Goal: Communication & Community: Answer question/provide support

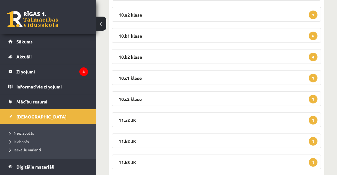
scroll to position [176, 0]
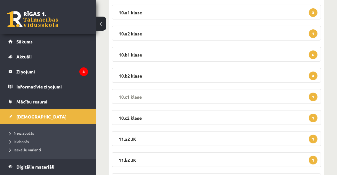
click at [129, 98] on legend "10.c1 klase 1" at bounding box center [216, 96] width 209 height 15
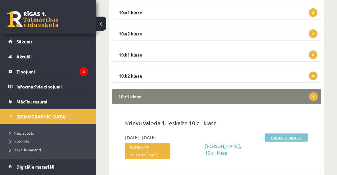
click at [292, 138] on link "Labot ieskaiti" at bounding box center [286, 138] width 43 height 8
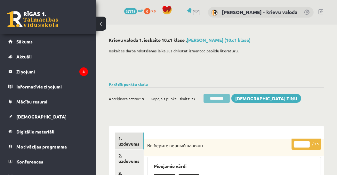
click at [223, 98] on input "********" at bounding box center [217, 98] width 26 height 9
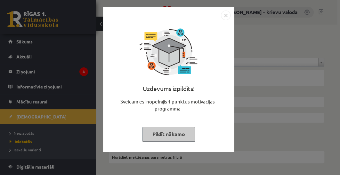
click at [170, 132] on button "Pildīt nākamo" at bounding box center [168, 134] width 52 height 15
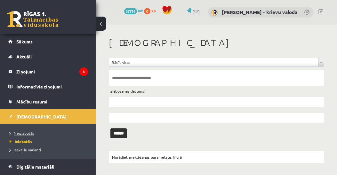
click at [26, 133] on span "Neizlabotās" at bounding box center [22, 133] width 24 height 5
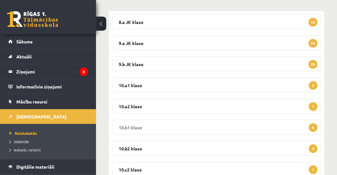
scroll to position [109, 0]
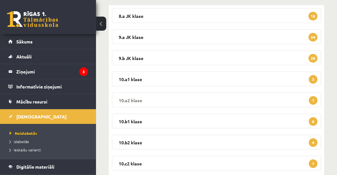
click at [126, 98] on legend "10.a2 klase 1" at bounding box center [216, 100] width 209 height 15
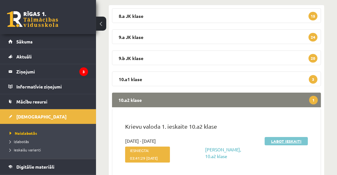
click at [275, 141] on link "Labot ieskaiti" at bounding box center [286, 141] width 43 height 8
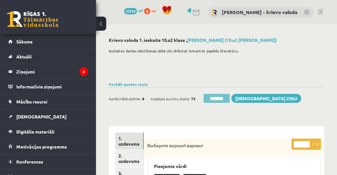
click at [220, 98] on input "********" at bounding box center [217, 98] width 26 height 9
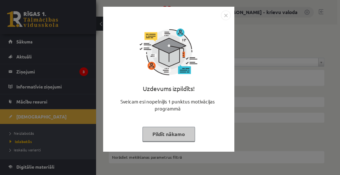
click at [179, 137] on button "Pildīt nākamo" at bounding box center [168, 134] width 52 height 15
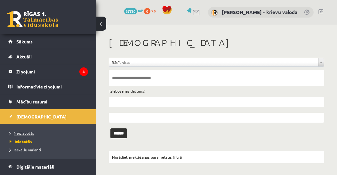
click at [17, 133] on span "Neizlabotās" at bounding box center [22, 133] width 24 height 5
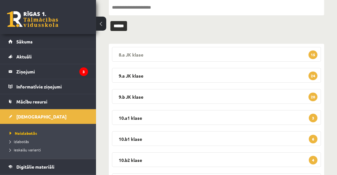
scroll to position [73, 0]
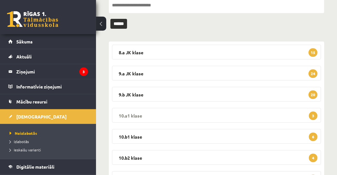
click at [128, 116] on legend "10.a1 klase 3" at bounding box center [216, 115] width 209 height 15
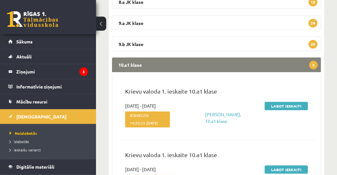
scroll to position [183, 0]
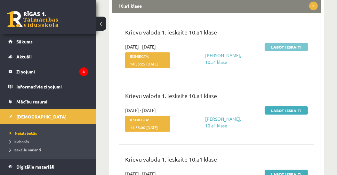
click at [290, 46] on link "Labot ieskaiti" at bounding box center [286, 47] width 43 height 8
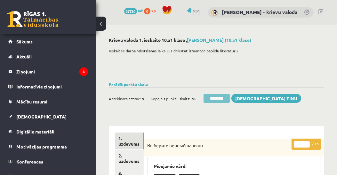
click at [216, 98] on input "********" at bounding box center [217, 98] width 26 height 9
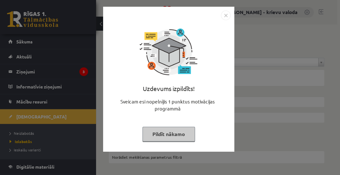
click at [174, 132] on button "Pildīt nākamo" at bounding box center [168, 134] width 52 height 15
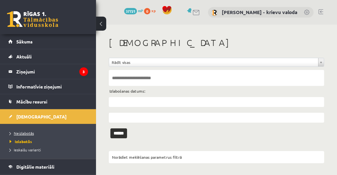
click at [22, 133] on span "Neizlabotās" at bounding box center [22, 133] width 24 height 5
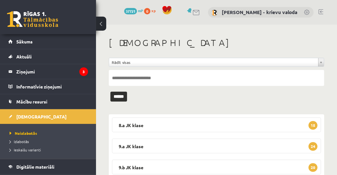
scroll to position [73, 0]
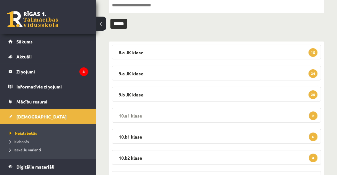
click at [135, 114] on legend "10.a1 klase 2" at bounding box center [216, 115] width 209 height 15
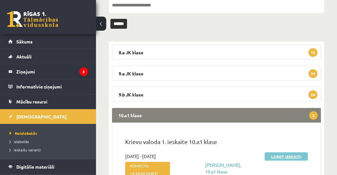
click at [294, 156] on link "Labot ieskaiti" at bounding box center [286, 157] width 43 height 8
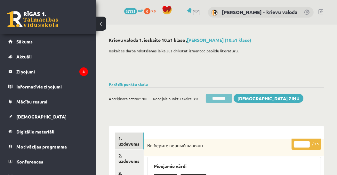
click at [218, 98] on input "********" at bounding box center [219, 98] width 26 height 9
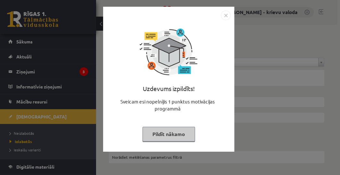
click at [168, 134] on button "Pildīt nākamo" at bounding box center [168, 134] width 52 height 15
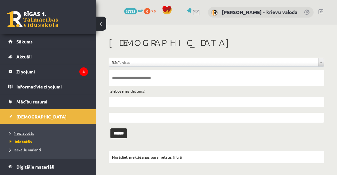
click at [25, 133] on span "Neizlabotās" at bounding box center [22, 133] width 24 height 5
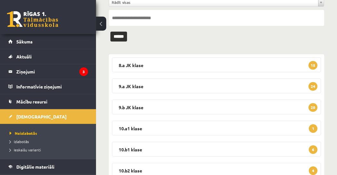
scroll to position [73, 0]
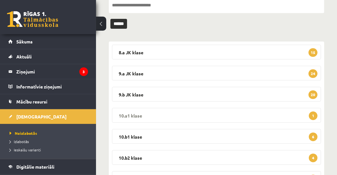
click at [125, 113] on legend "10.a1 klase 1" at bounding box center [216, 115] width 209 height 15
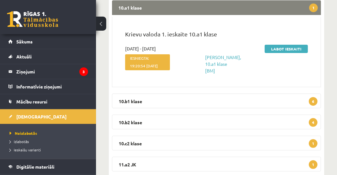
scroll to position [183, 0]
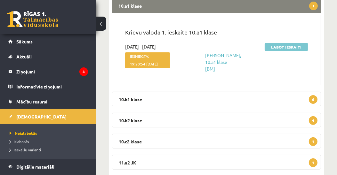
click at [283, 48] on link "Labot ieskaiti" at bounding box center [286, 47] width 43 height 8
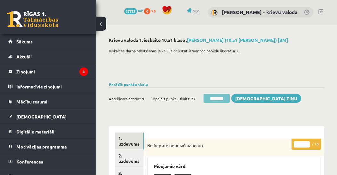
click at [211, 99] on input "********" at bounding box center [217, 98] width 26 height 9
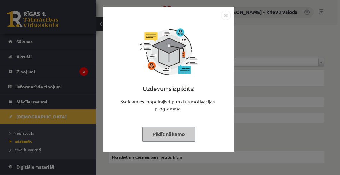
click at [172, 133] on button "Pildīt nākamo" at bounding box center [168, 134] width 52 height 15
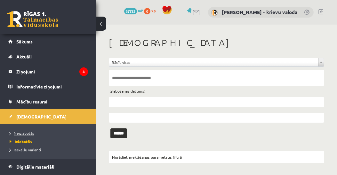
click at [30, 132] on span "Neizlabotās" at bounding box center [22, 133] width 24 height 5
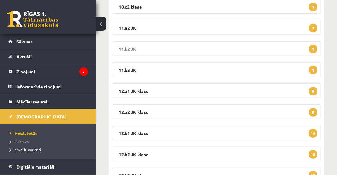
scroll to position [212, 0]
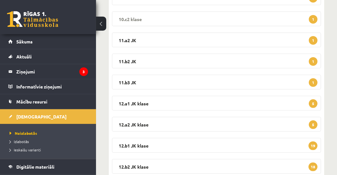
click at [134, 18] on legend "10.c2 klase 1" at bounding box center [216, 19] width 209 height 15
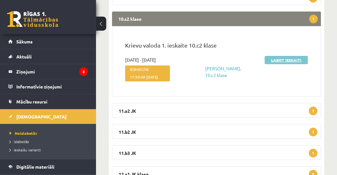
click at [287, 60] on link "Labot ieskaiti" at bounding box center [286, 60] width 43 height 8
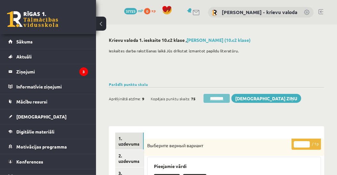
click at [214, 99] on input "********" at bounding box center [217, 98] width 26 height 9
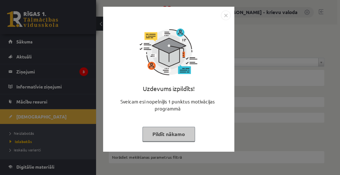
click at [175, 133] on button "Pildīt nākamo" at bounding box center [168, 134] width 52 height 15
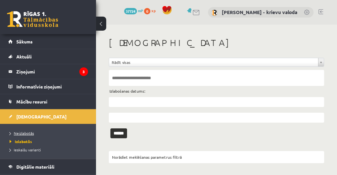
click at [28, 132] on span "Neizlabotās" at bounding box center [22, 133] width 24 height 5
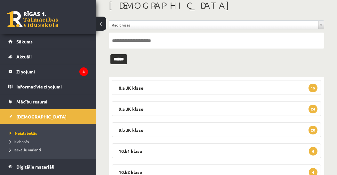
scroll to position [73, 0]
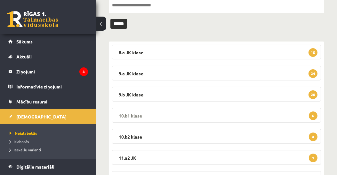
click at [131, 116] on legend "10.b1 klase 6" at bounding box center [216, 115] width 209 height 15
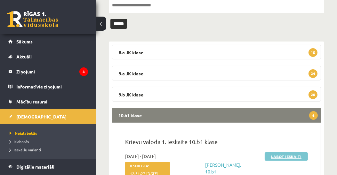
click at [278, 158] on link "Labot ieskaiti" at bounding box center [286, 157] width 43 height 8
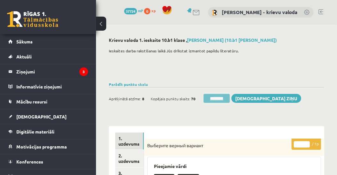
click at [215, 100] on input "********" at bounding box center [217, 98] width 26 height 9
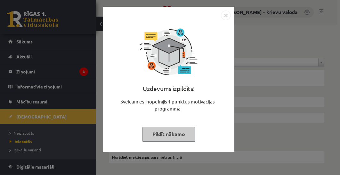
click at [172, 135] on button "Pildīt nākamo" at bounding box center [168, 134] width 52 height 15
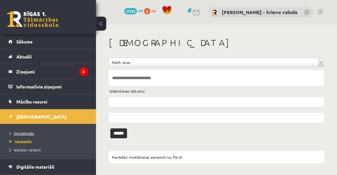
click at [24, 131] on span "Neizlabotās" at bounding box center [22, 133] width 24 height 5
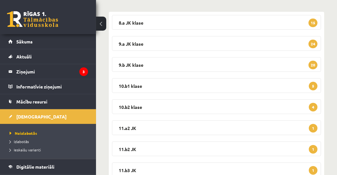
scroll to position [109, 0]
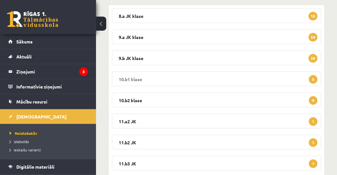
click at [135, 79] on legend "10.b1 klase 5" at bounding box center [216, 79] width 209 height 15
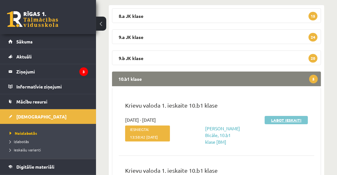
click at [288, 119] on link "Labot ieskaiti" at bounding box center [286, 120] width 43 height 8
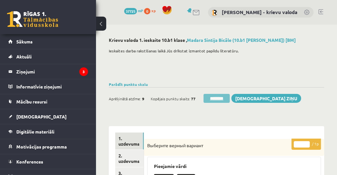
click at [218, 99] on input "********" at bounding box center [217, 98] width 26 height 9
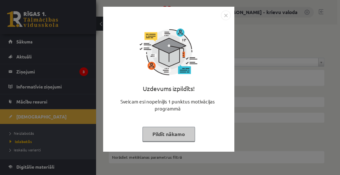
click at [170, 134] on button "Pildīt nākamo" at bounding box center [168, 134] width 52 height 15
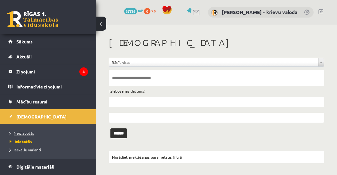
click at [30, 132] on span "Neizlabotās" at bounding box center [22, 133] width 24 height 5
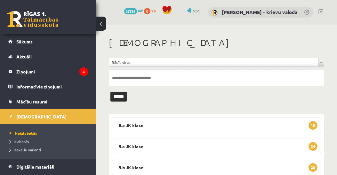
scroll to position [73, 0]
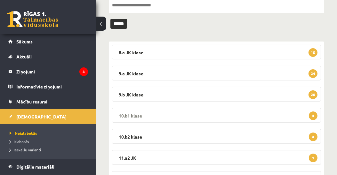
click at [135, 116] on legend "10.b1 klase 4" at bounding box center [216, 115] width 209 height 15
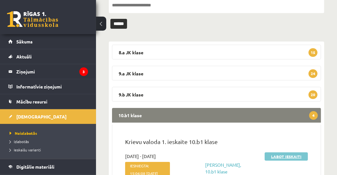
click at [288, 156] on link "Labot ieskaiti" at bounding box center [286, 157] width 43 height 8
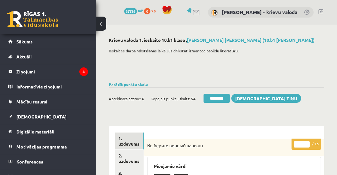
click at [218, 99] on input "********" at bounding box center [217, 98] width 26 height 9
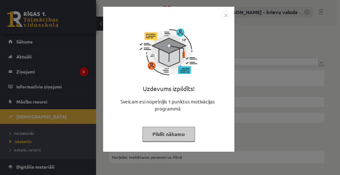
click at [171, 136] on button "Pildīt nākamo" at bounding box center [168, 134] width 52 height 15
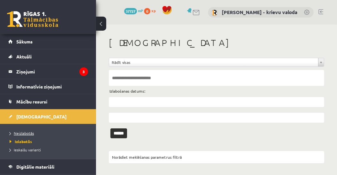
click at [28, 132] on span "Neizlabotās" at bounding box center [22, 133] width 24 height 5
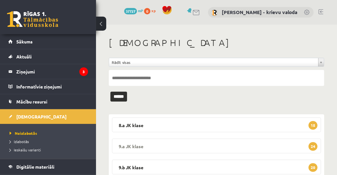
scroll to position [73, 0]
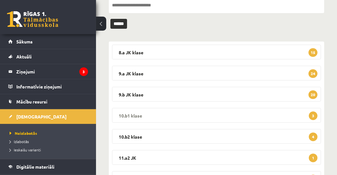
click at [135, 116] on legend "10.b1 klase 3" at bounding box center [216, 115] width 209 height 15
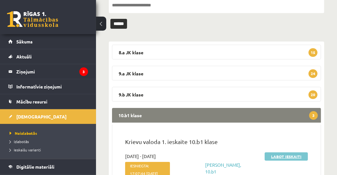
click at [273, 158] on link "Labot ieskaiti" at bounding box center [286, 157] width 43 height 8
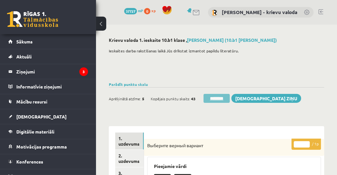
click at [218, 100] on input "********" at bounding box center [217, 98] width 26 height 9
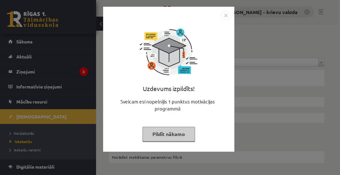
click at [178, 138] on button "Pildīt nākamo" at bounding box center [168, 134] width 52 height 15
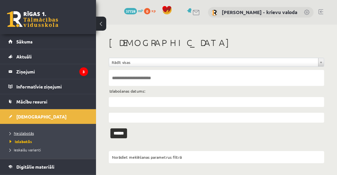
click at [28, 132] on span "Neizlabotās" at bounding box center [22, 133] width 24 height 5
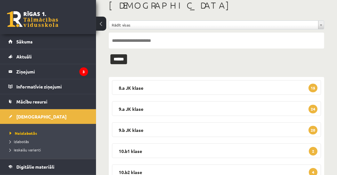
scroll to position [146, 0]
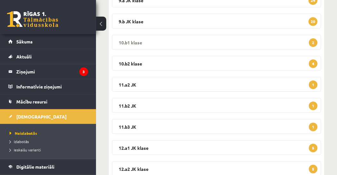
click at [136, 40] on legend "10.b1 klase 2" at bounding box center [216, 42] width 209 height 15
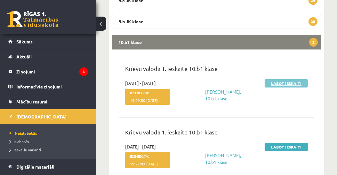
click at [287, 82] on link "Labot ieskaiti" at bounding box center [286, 83] width 43 height 8
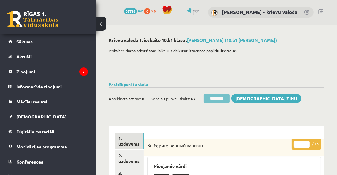
click at [215, 97] on input "********" at bounding box center [217, 98] width 26 height 9
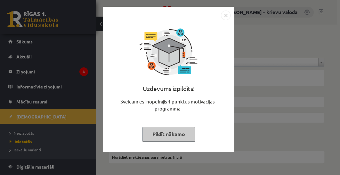
click at [179, 132] on button "Pildīt nākamo" at bounding box center [168, 134] width 52 height 15
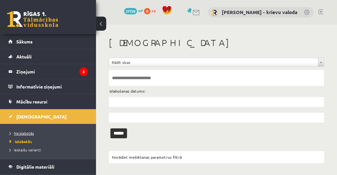
click at [25, 132] on span "Neizlabotās" at bounding box center [22, 133] width 24 height 5
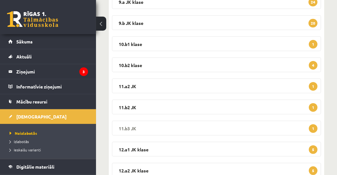
scroll to position [146, 0]
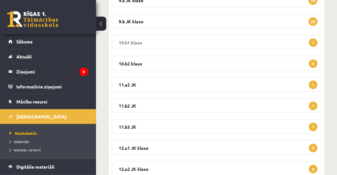
click at [135, 41] on legend "10.b1 klase 1" at bounding box center [216, 42] width 209 height 15
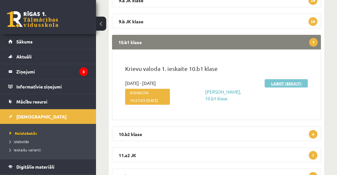
click at [291, 84] on link "Labot ieskaiti" at bounding box center [286, 83] width 43 height 8
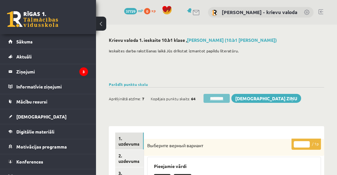
click at [221, 99] on input "********" at bounding box center [217, 98] width 26 height 9
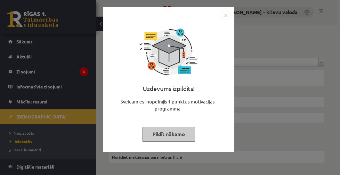
click at [185, 136] on button "Pildīt nākamo" at bounding box center [168, 134] width 52 height 15
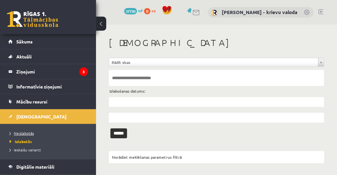
click at [19, 133] on span "Neizlabotās" at bounding box center [22, 133] width 24 height 5
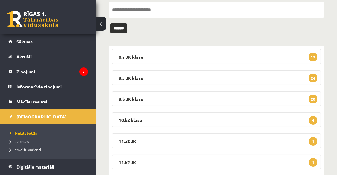
scroll to position [109, 0]
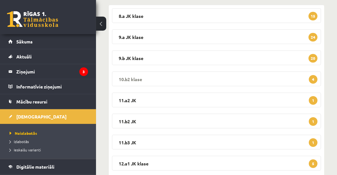
click at [133, 79] on legend "10.b2 klase 4" at bounding box center [216, 79] width 209 height 15
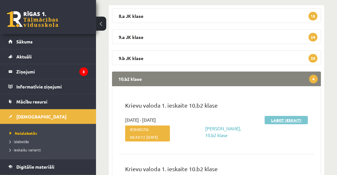
click at [284, 121] on link "Labot ieskaiti" at bounding box center [286, 120] width 43 height 8
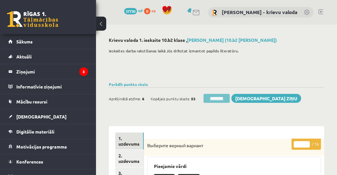
click at [223, 100] on input "********" at bounding box center [217, 98] width 26 height 9
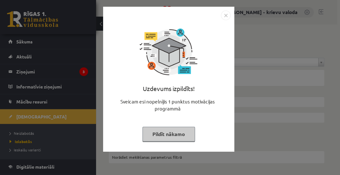
click at [173, 132] on button "Pildīt nākamo" at bounding box center [168, 134] width 52 height 15
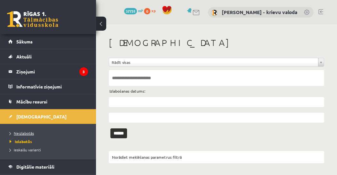
click at [20, 134] on span "Neizlabotās" at bounding box center [22, 133] width 24 height 5
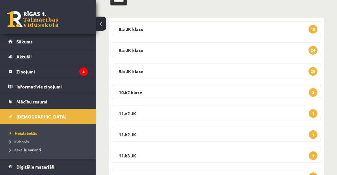
scroll to position [146, 0]
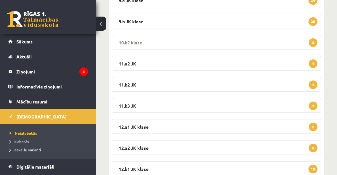
click at [139, 42] on legend "10.b2 klase 3" at bounding box center [216, 42] width 209 height 15
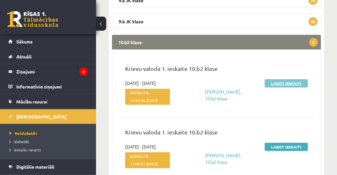
click at [287, 84] on link "Labot ieskaiti" at bounding box center [286, 83] width 43 height 8
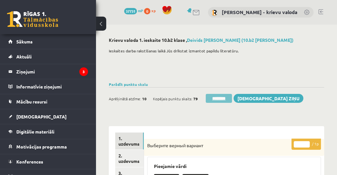
click at [217, 99] on input "********" at bounding box center [219, 98] width 26 height 9
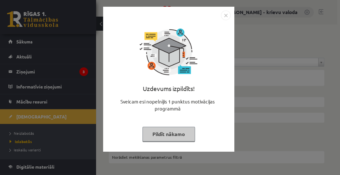
click at [168, 136] on button "Pildīt nākamo" at bounding box center [168, 134] width 52 height 15
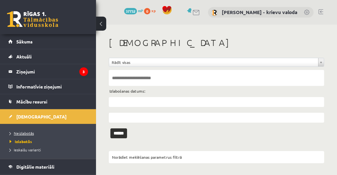
click at [24, 133] on span "Neizlabotās" at bounding box center [22, 133] width 24 height 5
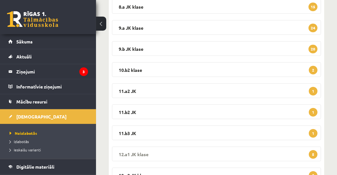
scroll to position [146, 0]
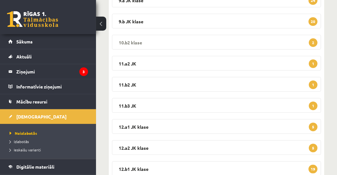
click at [126, 42] on legend "10.b2 klase 2" at bounding box center [216, 42] width 209 height 15
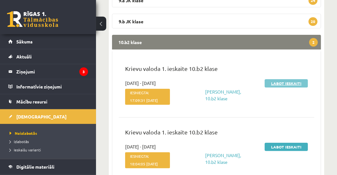
click at [286, 83] on link "Labot ieskaiti" at bounding box center [286, 83] width 43 height 8
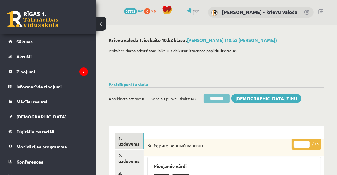
click at [214, 99] on input "********" at bounding box center [217, 98] width 26 height 9
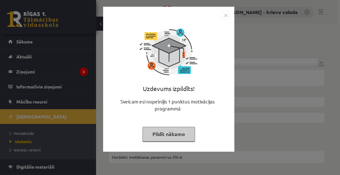
click at [173, 137] on button "Pildīt nākamo" at bounding box center [168, 134] width 52 height 15
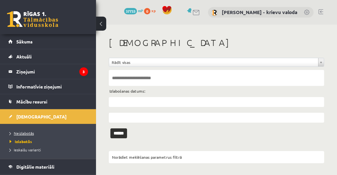
click at [27, 133] on span "Neizlabotās" at bounding box center [22, 133] width 24 height 5
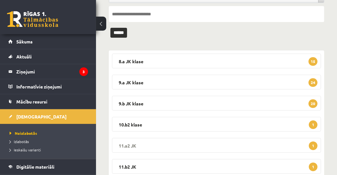
scroll to position [109, 0]
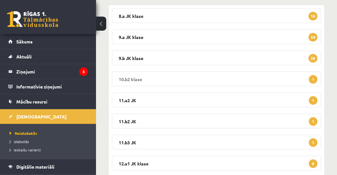
click at [135, 78] on legend "10.b2 klase 1" at bounding box center [216, 79] width 209 height 15
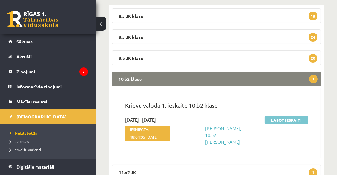
click at [289, 121] on link "Labot ieskaiti" at bounding box center [286, 120] width 43 height 8
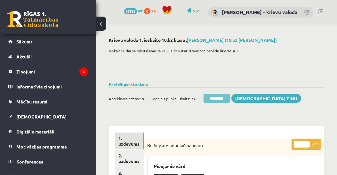
click at [220, 99] on input "********" at bounding box center [217, 98] width 26 height 9
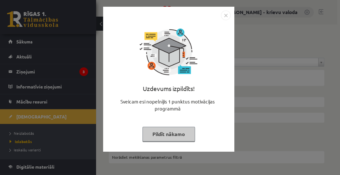
click at [168, 133] on button "Pildīt nākamo" at bounding box center [168, 134] width 52 height 15
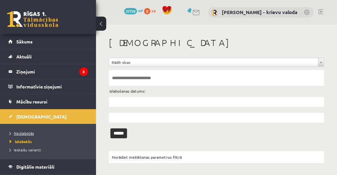
click at [20, 133] on span "Neizlabotās" at bounding box center [22, 133] width 24 height 5
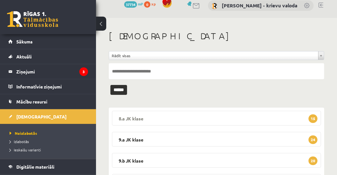
scroll to position [73, 0]
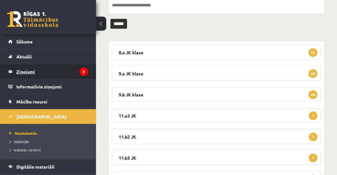
click at [24, 68] on legend "Ziņojumi 3" at bounding box center [52, 71] width 72 height 15
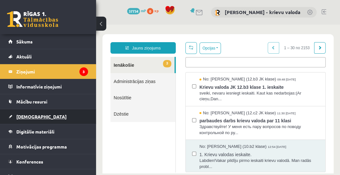
click at [20, 118] on span "[DEMOGRAPHIC_DATA]" at bounding box center [41, 117] width 50 height 6
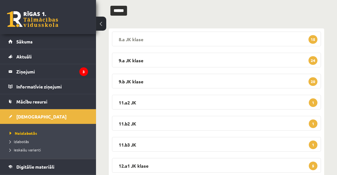
scroll to position [159, 0]
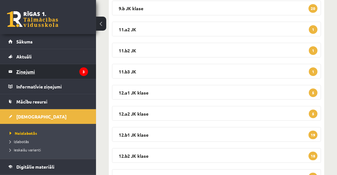
click at [27, 72] on legend "Ziņojumi 3" at bounding box center [52, 71] width 72 height 15
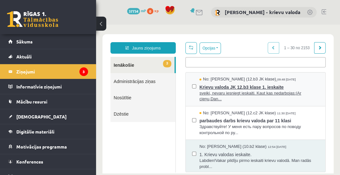
click at [229, 91] on span "sveiki, nevaru iesniegt ieskaiti. Kaut kas nedarbojas:(Ar cieņu,Dan..." at bounding box center [258, 97] width 119 height 12
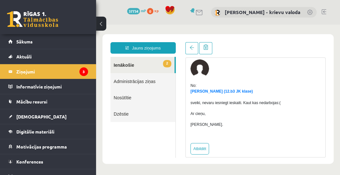
scroll to position [29, 0]
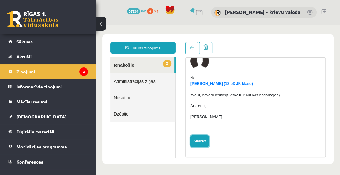
click at [199, 142] on link "Atbildēt" at bounding box center [199, 142] width 19 height 12
type input "**********"
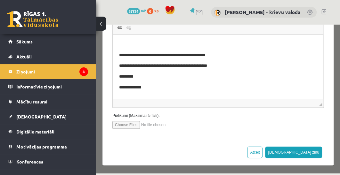
scroll to position [161, 0]
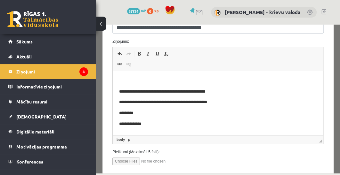
click at [138, 75] on html "**********" at bounding box center [218, 102] width 211 height 63
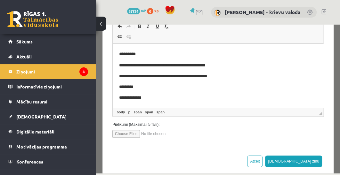
scroll to position [198, 0]
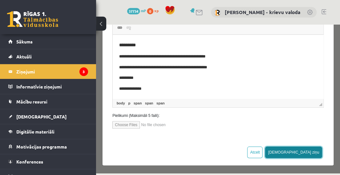
click at [307, 153] on button "[DEMOGRAPHIC_DATA] ziņu" at bounding box center [293, 153] width 57 height 12
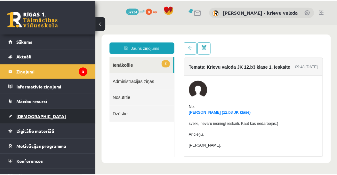
scroll to position [0, 0]
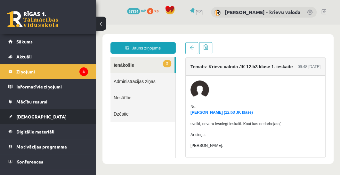
click at [27, 115] on span "[DEMOGRAPHIC_DATA]" at bounding box center [41, 117] width 50 height 6
